Goal: Information Seeking & Learning: Learn about a topic

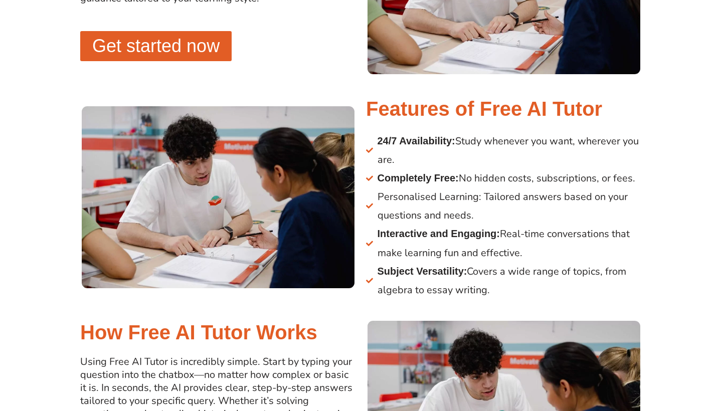
scroll to position [828, 0]
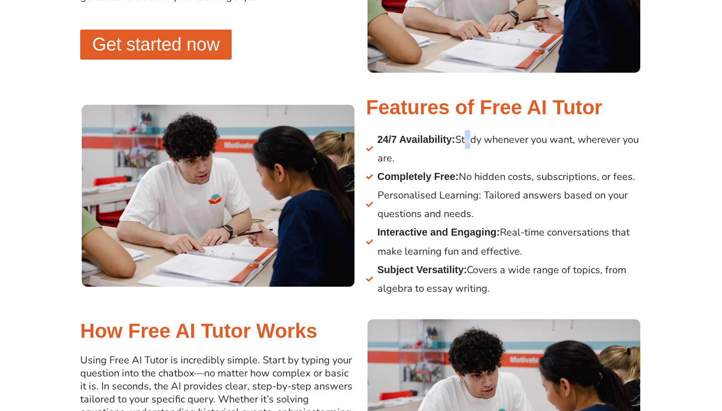
drag, startPoint x: 470, startPoint y: 141, endPoint x: 475, endPoint y: 146, distance: 7.5
click at [475, 146] on span "24/7 Availability: Study whenever you want, wherever you are." at bounding box center [508, 148] width 267 height 37
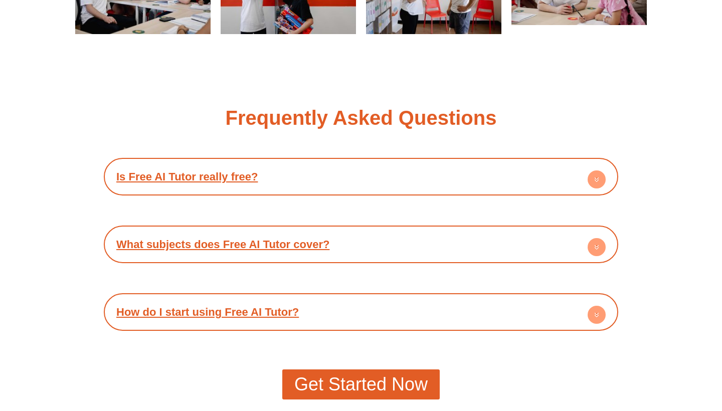
scroll to position [1793, 0]
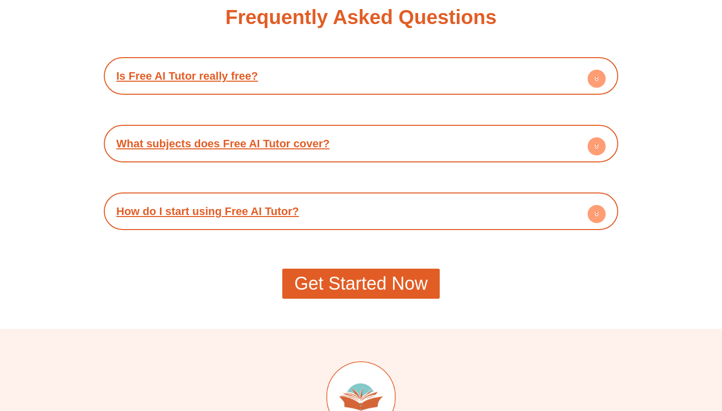
click at [274, 151] on div "What subjects does Free AI Tutor cover?" at bounding box center [361, 144] width 505 height 28
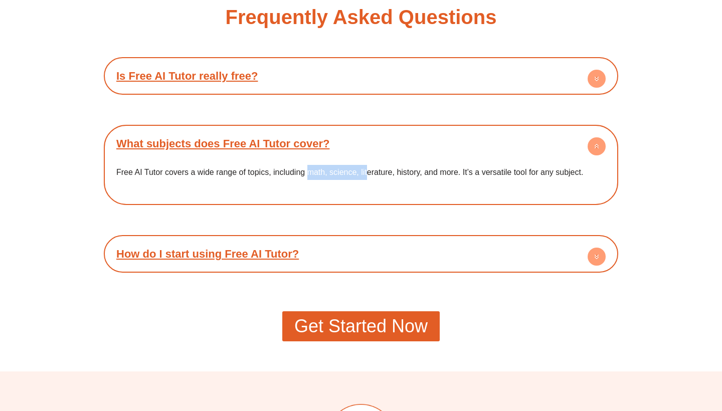
drag, startPoint x: 307, startPoint y: 172, endPoint x: 367, endPoint y: 174, distance: 60.2
click at [367, 174] on p "Free AI Tutor covers a wide range of topics, including math, science, literatur…" at bounding box center [361, 172] width 490 height 15
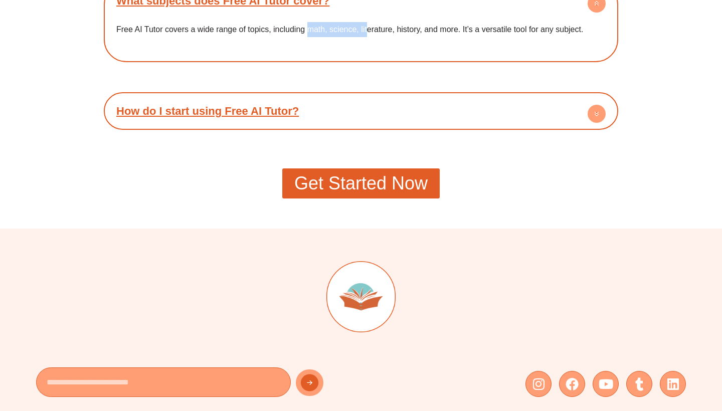
scroll to position [1949, 0]
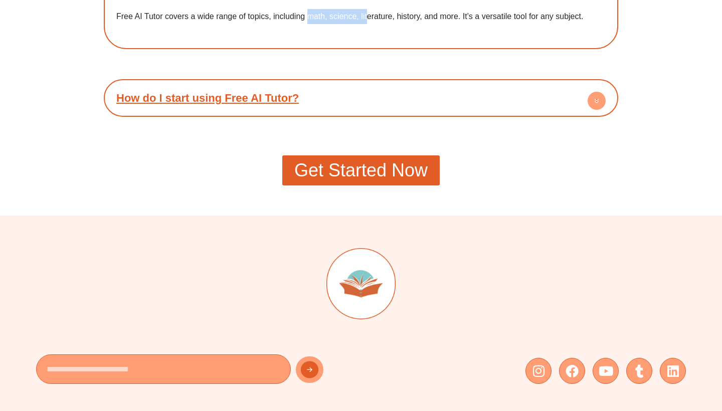
click at [217, 98] on link "How do I start using Free AI Tutor?" at bounding box center [207, 98] width 183 height 13
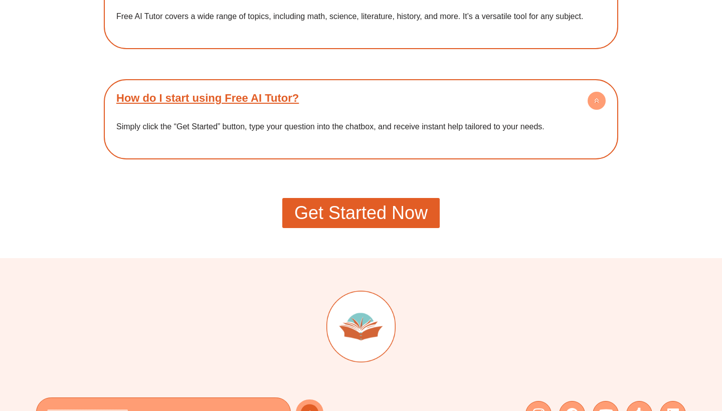
click at [359, 221] on span "Get Started Now" at bounding box center [360, 213] width 133 height 18
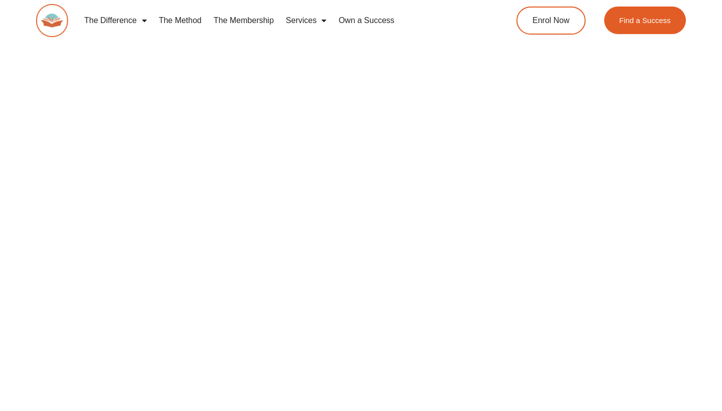
click at [247, 26] on link "The Membership" at bounding box center [244, 20] width 72 height 23
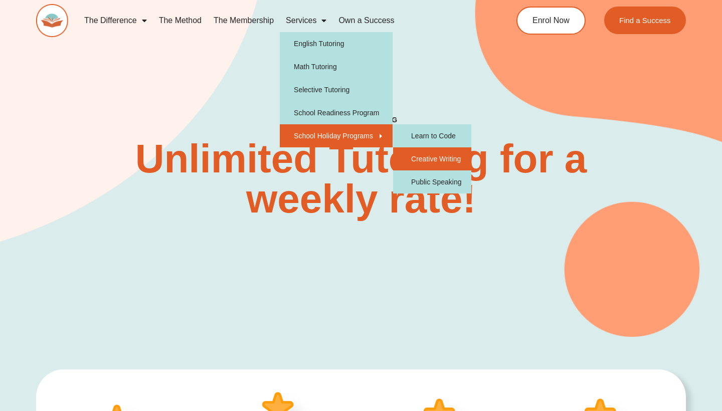
click at [449, 155] on link "Creative Writing" at bounding box center [432, 158] width 78 height 23
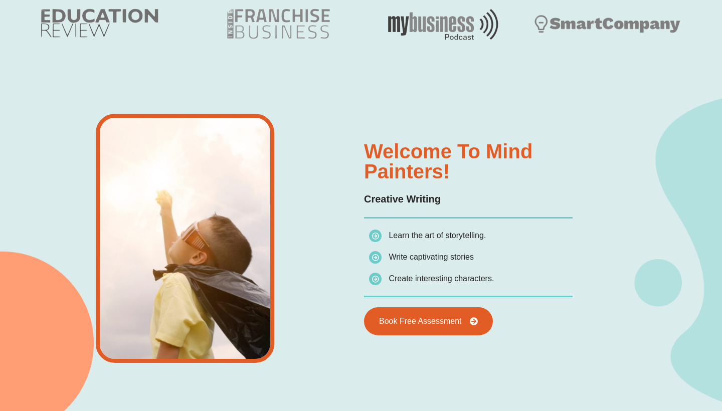
scroll to position [745, 0]
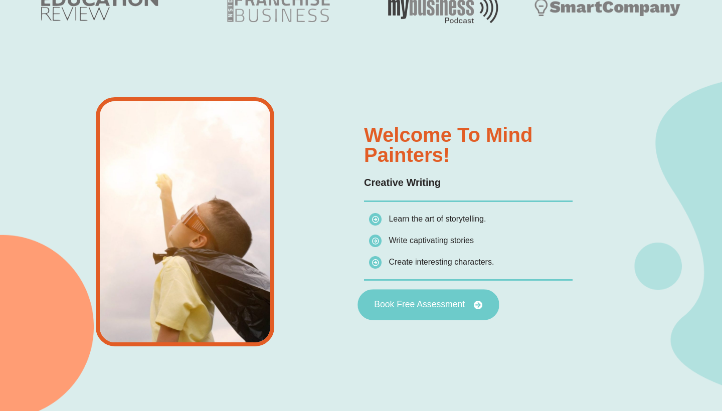
click at [466, 311] on link "Book Free Assessment" at bounding box center [428, 304] width 141 height 31
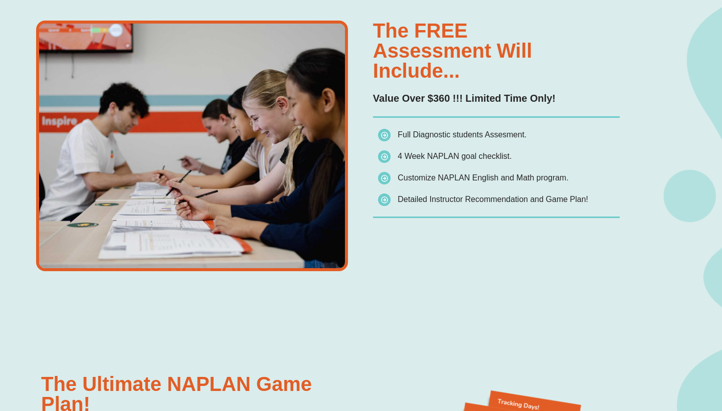
scroll to position [741, 0]
